Goal: Task Accomplishment & Management: Manage account settings

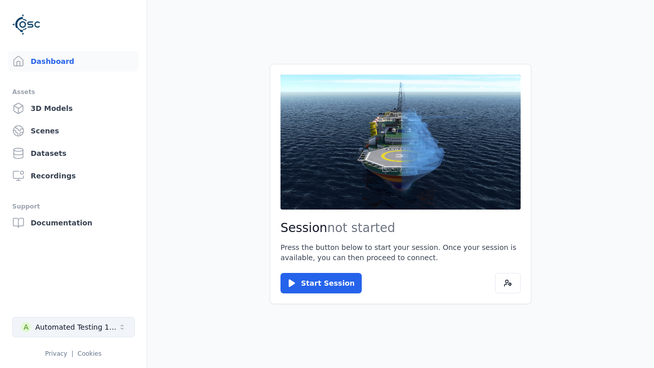
click at [74, 327] on div "Automated Testing 1 - Playwright" at bounding box center [76, 327] width 83 height 10
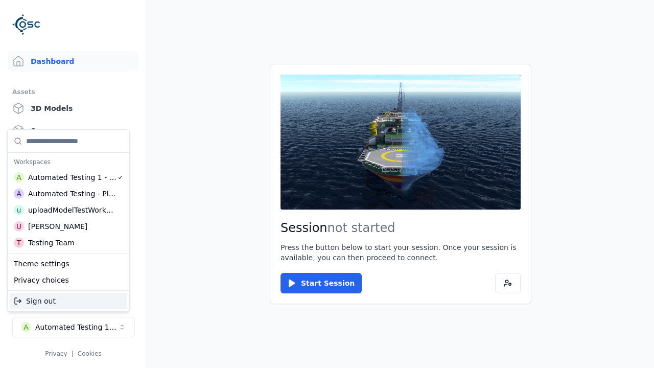
click at [68, 194] on div "Automated Testing - Playwright" at bounding box center [72, 193] width 88 height 10
click at [327, 184] on html "Support Dashboard Assets 3D Models Scenes Datasets Recordings Support Documenta…" at bounding box center [327, 184] width 654 height 368
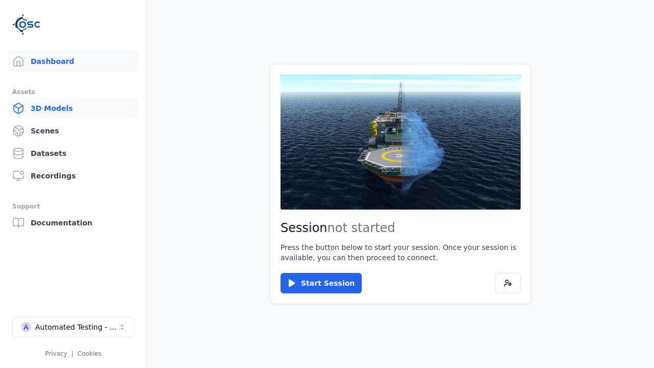
click at [73, 108] on link "3D Models" at bounding box center [73, 108] width 130 height 20
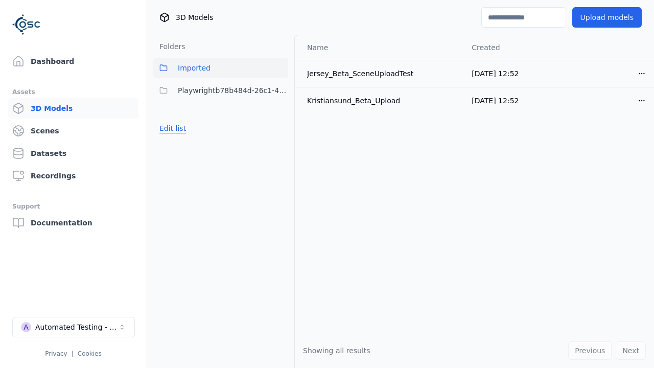
click at [172, 128] on button "Edit list" at bounding box center [172, 128] width 39 height 18
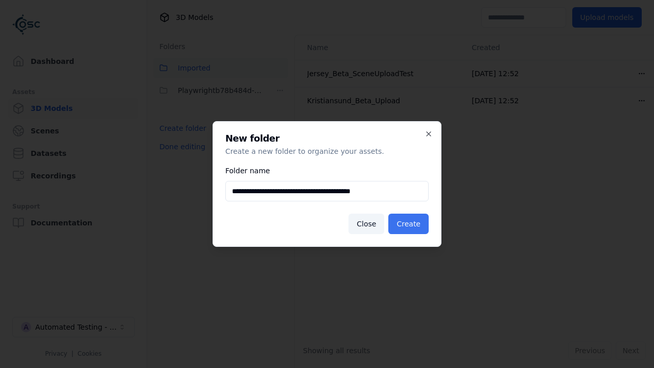
type input "**********"
click at [408, 224] on button "Create" at bounding box center [408, 224] width 40 height 20
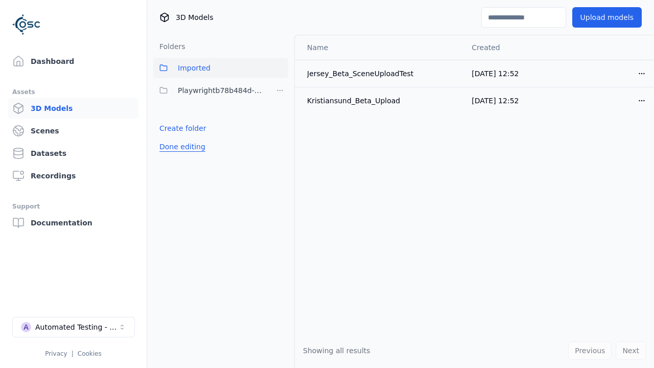
click at [182, 147] on button "Done editing" at bounding box center [182, 146] width 58 height 18
click at [172, 151] on button "Edit list" at bounding box center [172, 151] width 39 height 18
click at [280, 90] on html "Support Dashboard Assets 3D Models Scenes Datasets Recordings Support Documenta…" at bounding box center [327, 184] width 654 height 368
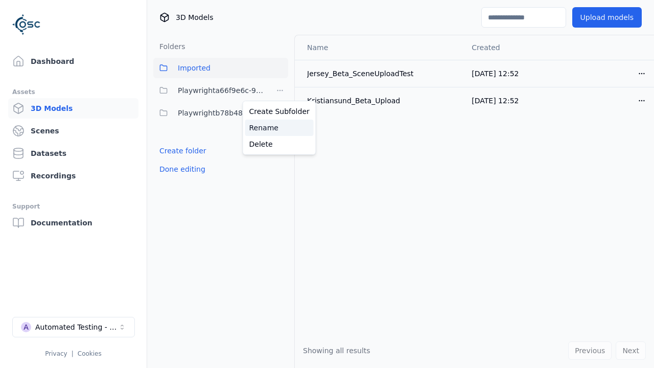
click at [279, 128] on div "Rename" at bounding box center [279, 128] width 68 height 16
